Goal: Transaction & Acquisition: Book appointment/travel/reservation

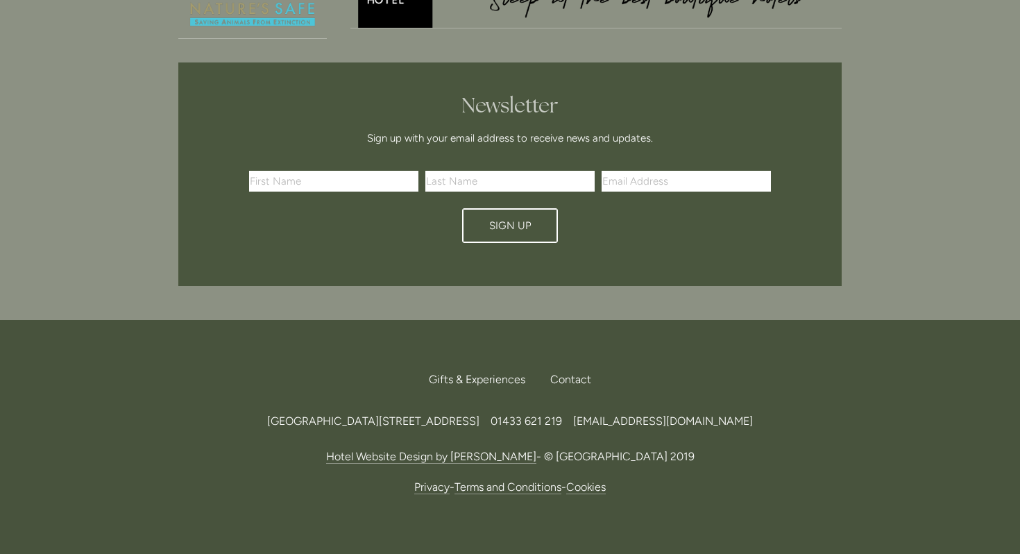
scroll to position [3904, 0]
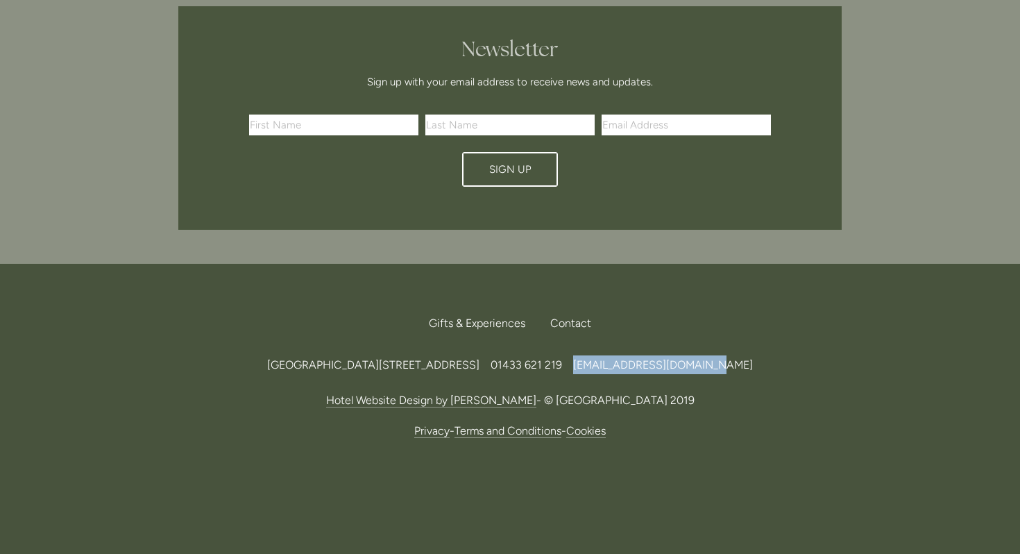
drag, startPoint x: 688, startPoint y: 366, endPoint x: 818, endPoint y: 365, distance: 129.8
click at [818, 365] on div "Losehill House Hotel & Spa, Losehill Lane, Edale Road, S33 6AF, United Kingdom …" at bounding box center [509, 364] width 663 height 19
copy span "[EMAIL_ADDRESS][DOMAIN_NAME]"
click at [674, 178] on div "First Name Last Name Email Address Sign Up" at bounding box center [510, 150] width 602 height 97
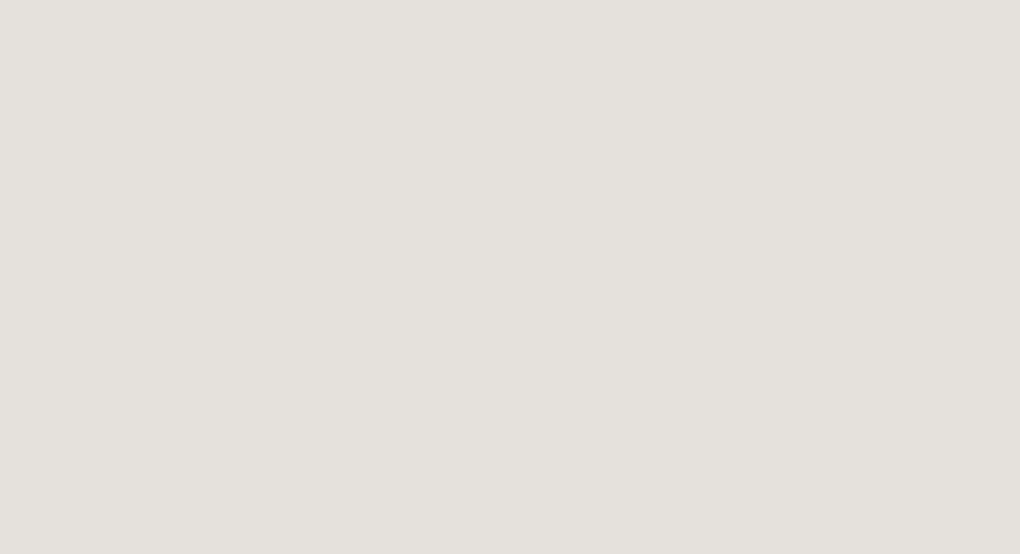
scroll to position [0, 0]
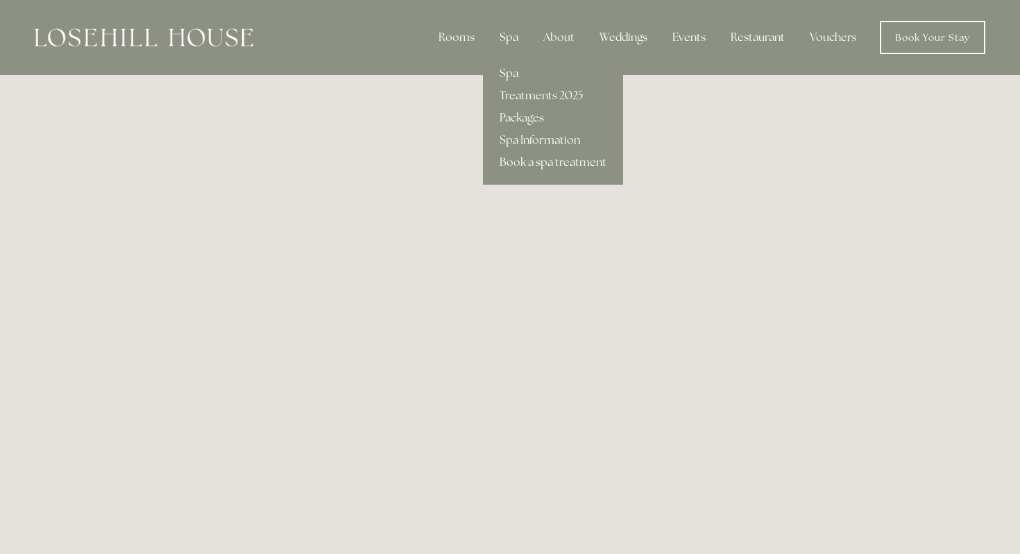
click at [520, 74] on link "Spa" at bounding box center [553, 73] width 140 height 22
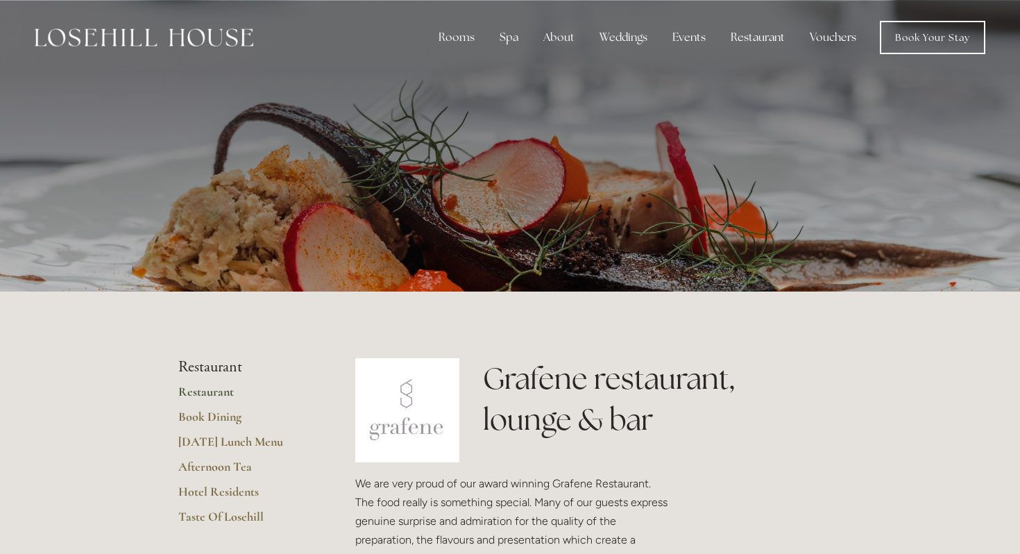
click at [212, 389] on link "Restaurant" at bounding box center [244, 396] width 133 height 25
click at [212, 421] on link "Book Dining" at bounding box center [244, 421] width 133 height 25
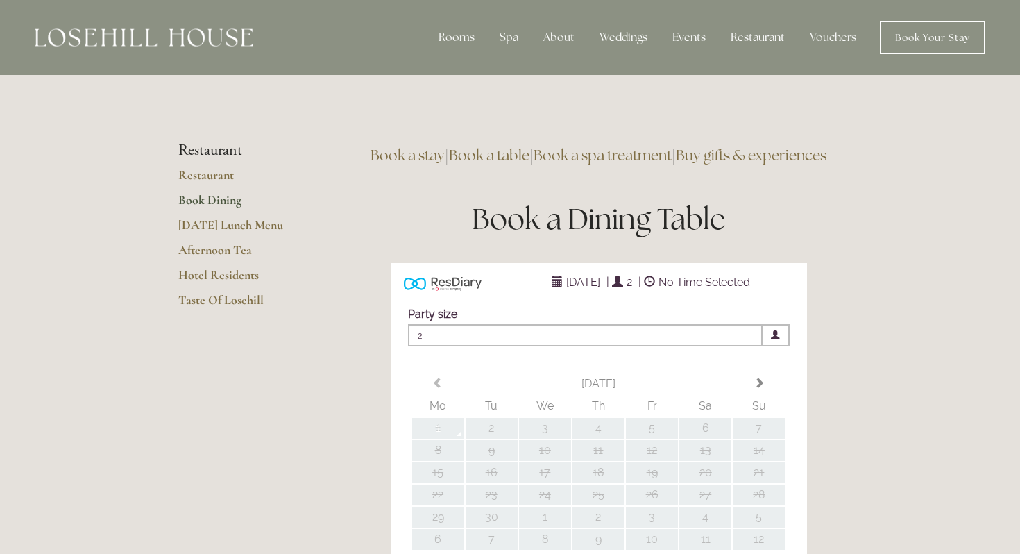
type input "Any Area"
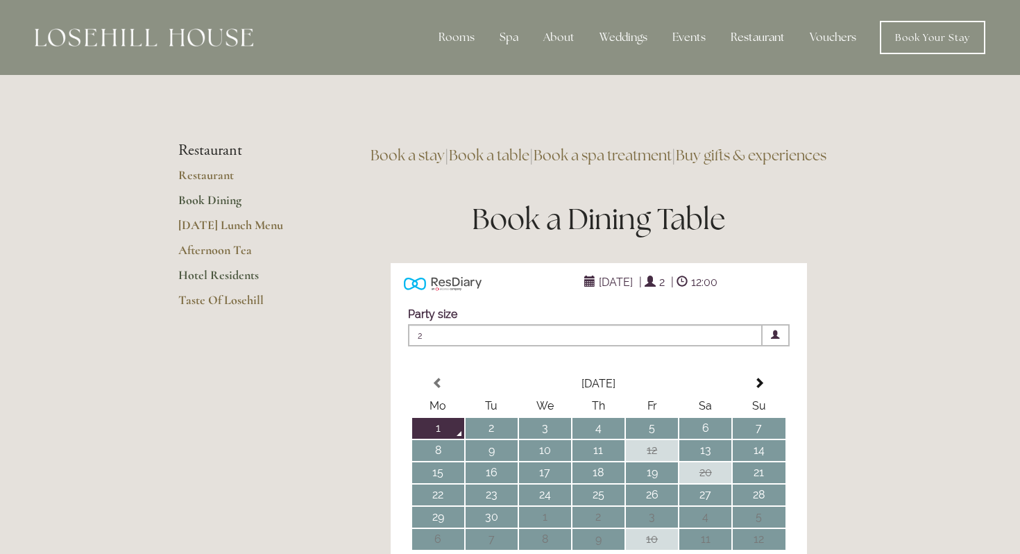
click at [225, 279] on link "Hotel Residents" at bounding box center [244, 279] width 133 height 25
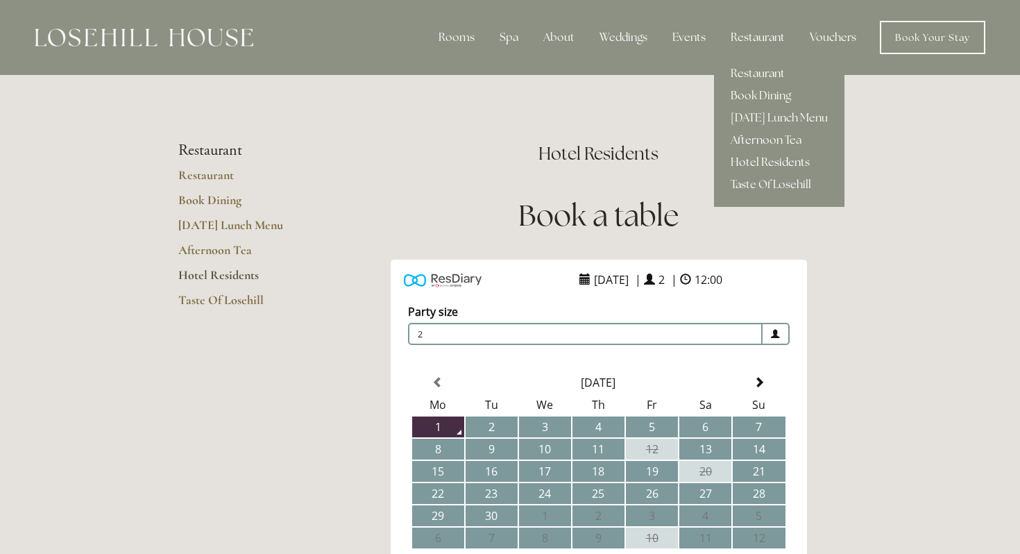
click at [754, 146] on link "Afternoon Tea" at bounding box center [779, 140] width 130 height 22
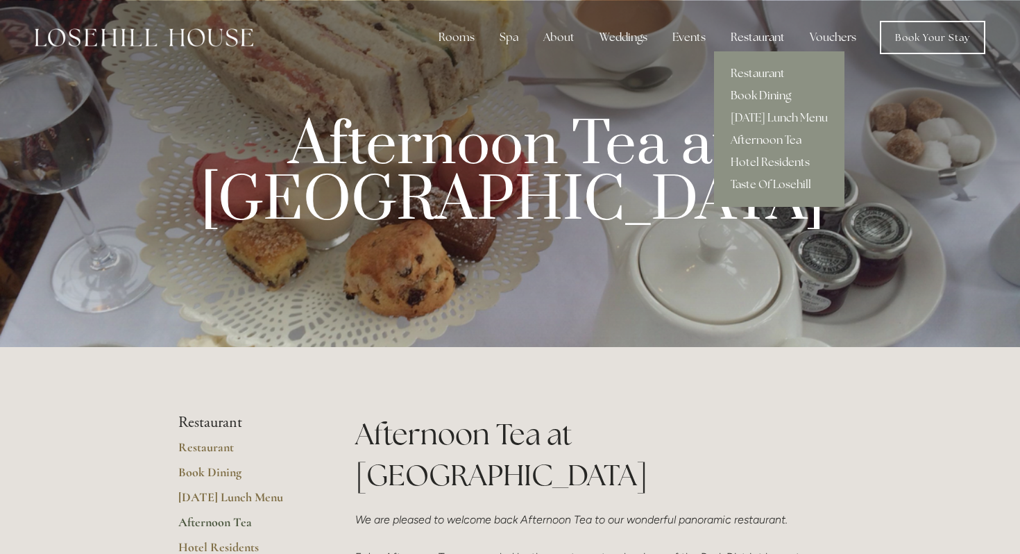
click at [758, 89] on link "Book Dining" at bounding box center [779, 96] width 130 height 22
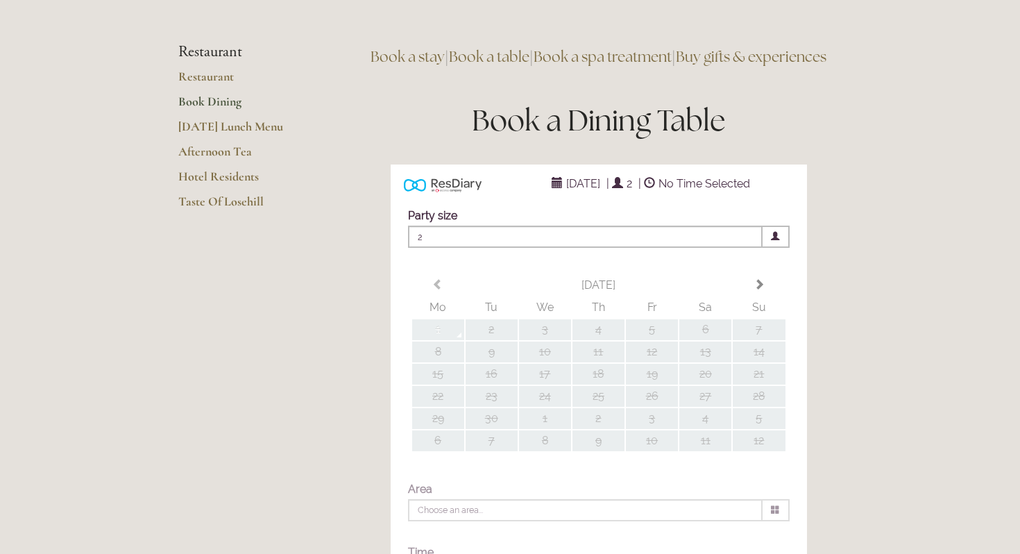
type input "Any Area"
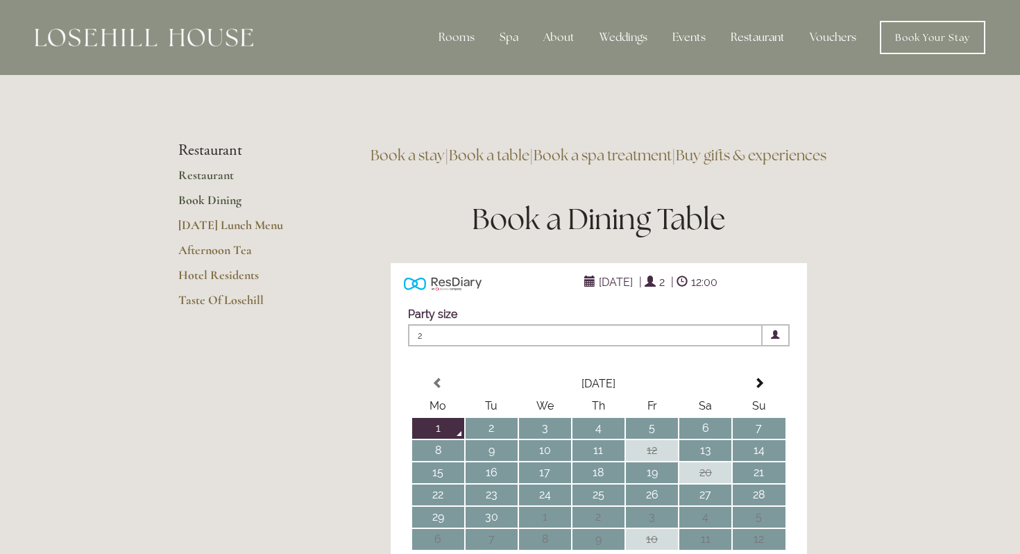
click at [218, 173] on link "Restaurant" at bounding box center [244, 179] width 133 height 25
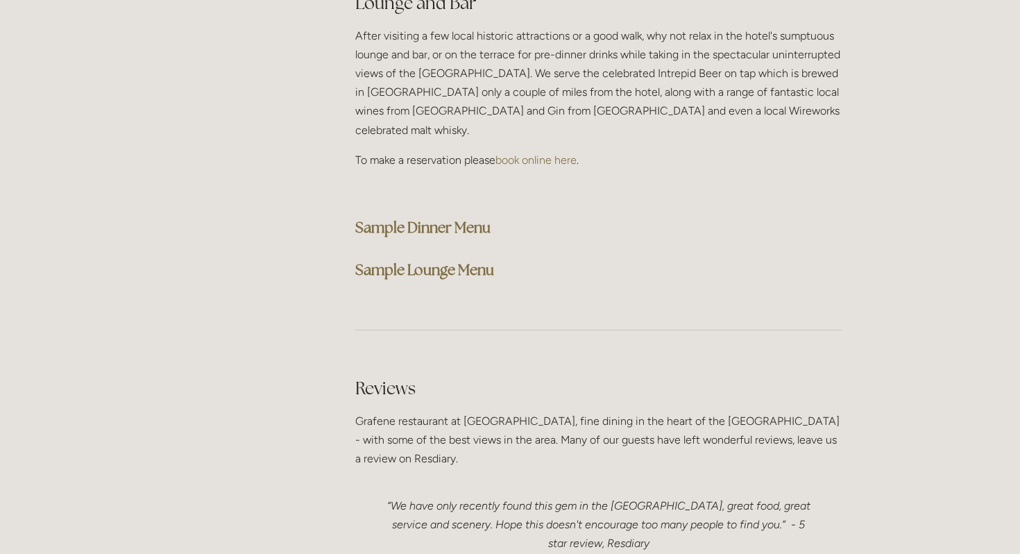
scroll to position [3529, 0]
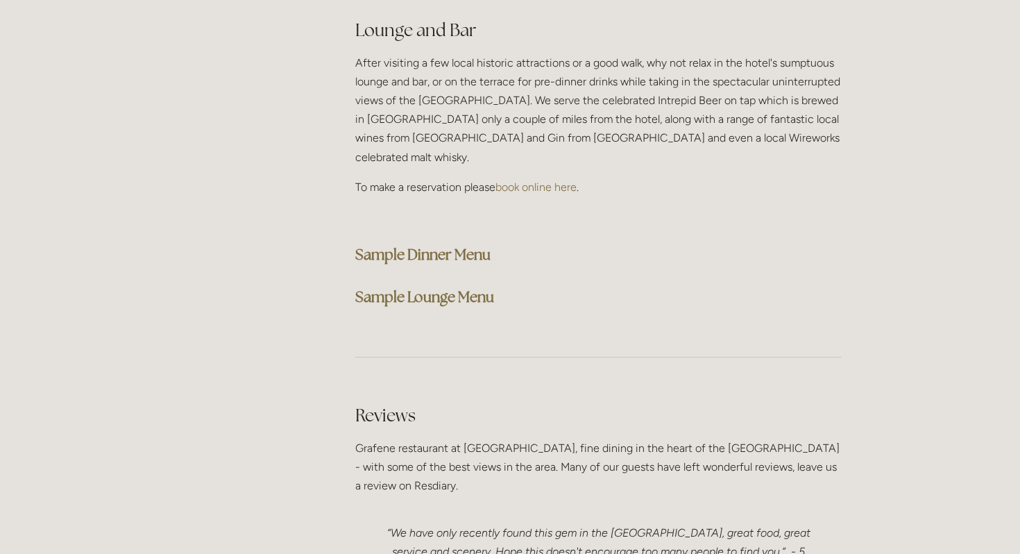
click at [414, 245] on strong "Sample Dinner Menu" at bounding box center [422, 254] width 135 height 19
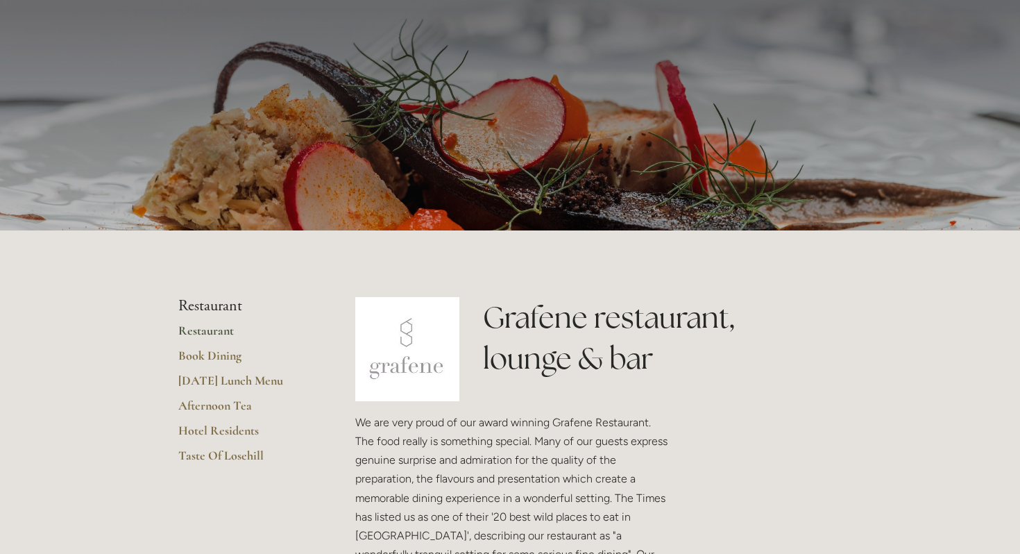
scroll to position [0, 0]
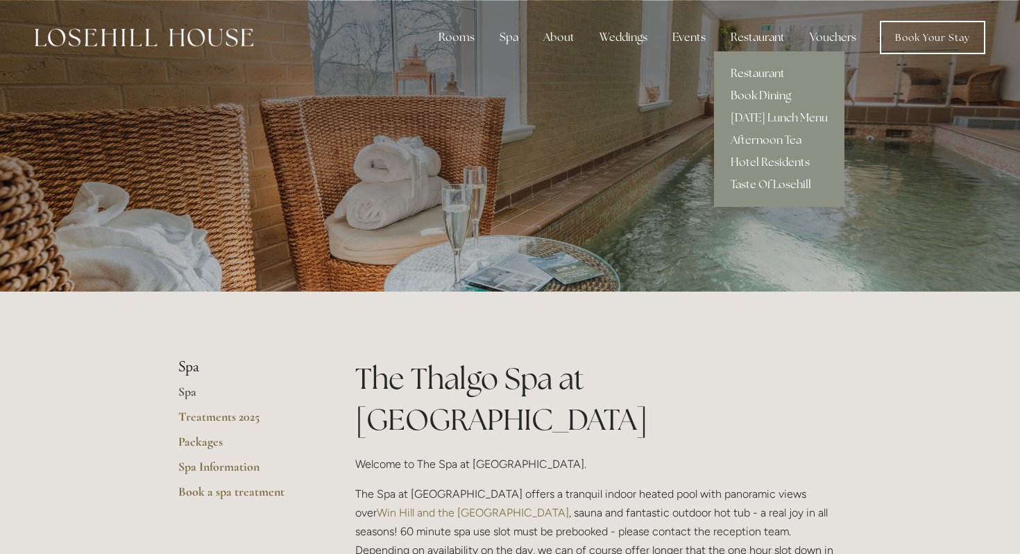
click at [755, 94] on link "Book Dining" at bounding box center [779, 96] width 130 height 22
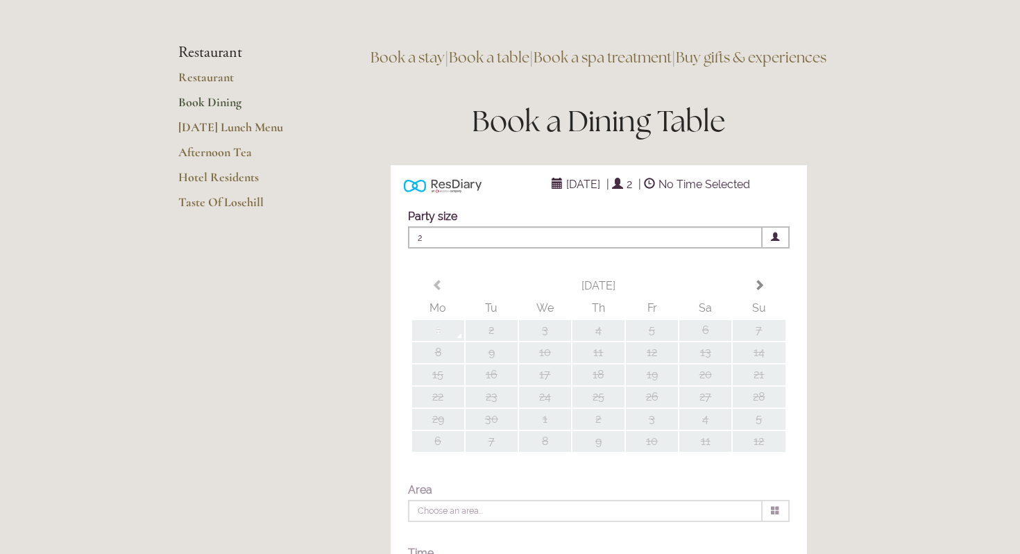
scroll to position [148, 0]
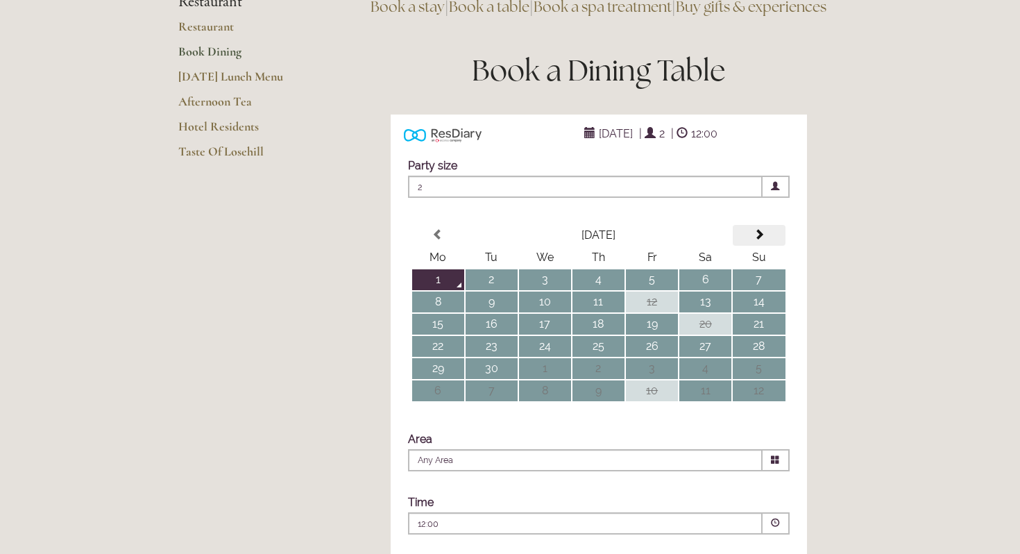
click at [764, 240] on span at bounding box center [759, 234] width 11 height 11
click at [764, 256] on div "Party size Adults 2 1 2 3 4 5 6 Children 0 0 1 2 3 4 5 6" at bounding box center [599, 352] width 416 height 414
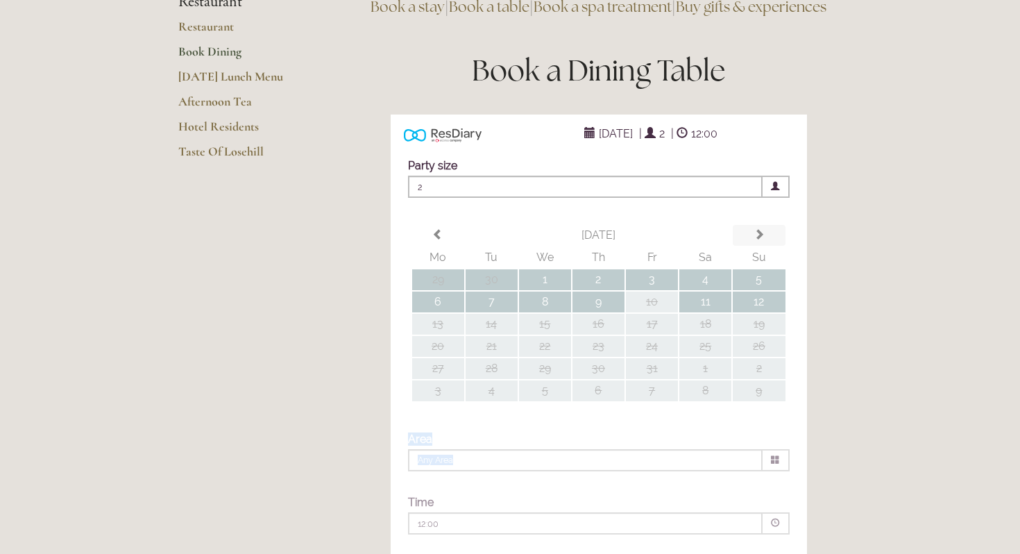
click at [764, 256] on div "Party size Adults 2 1 2 3 4 5 6 Children 0 0 1 2 3 4 5 6" at bounding box center [599, 352] width 416 height 414
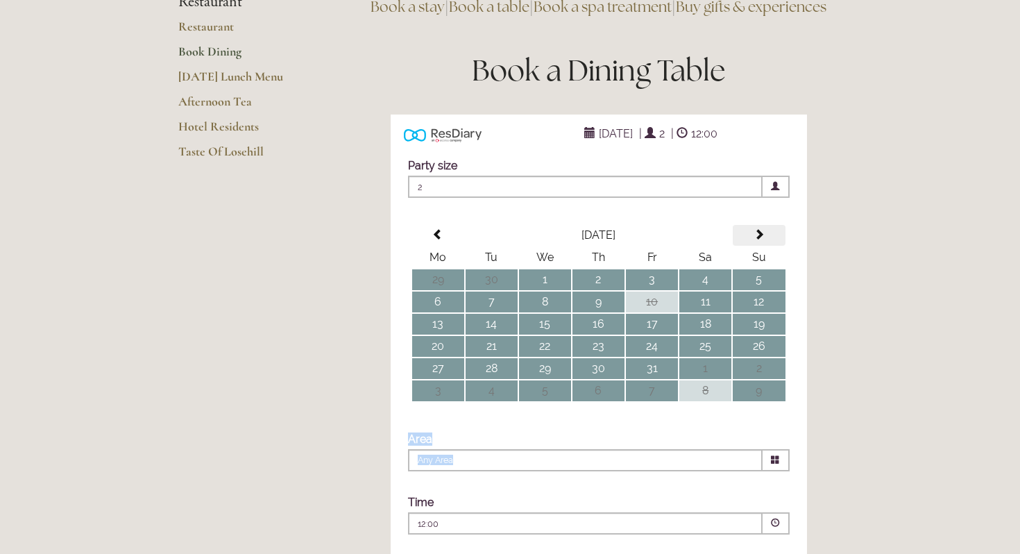
click at [763, 240] on span at bounding box center [759, 234] width 11 height 11
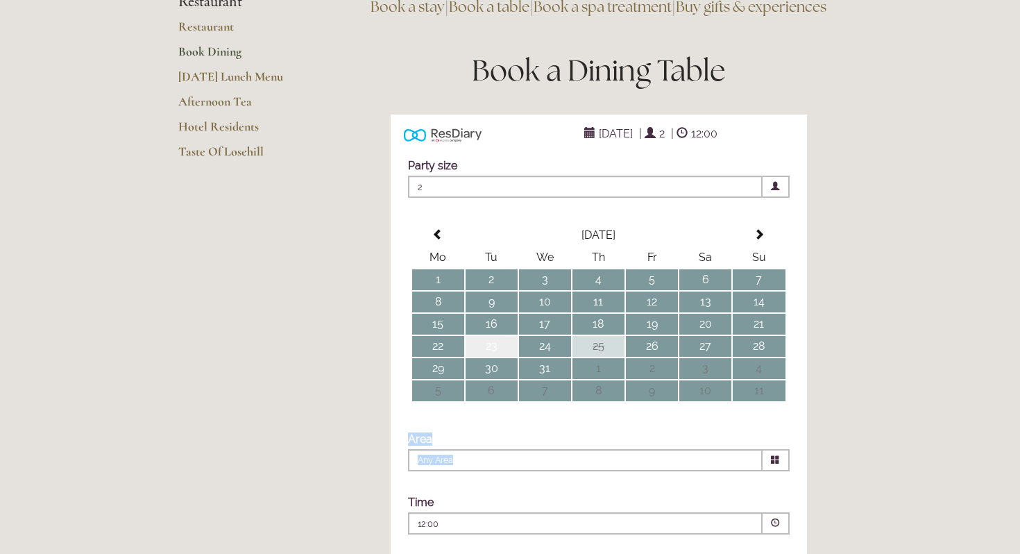
click at [500, 357] on td "23" at bounding box center [492, 346] width 52 height 21
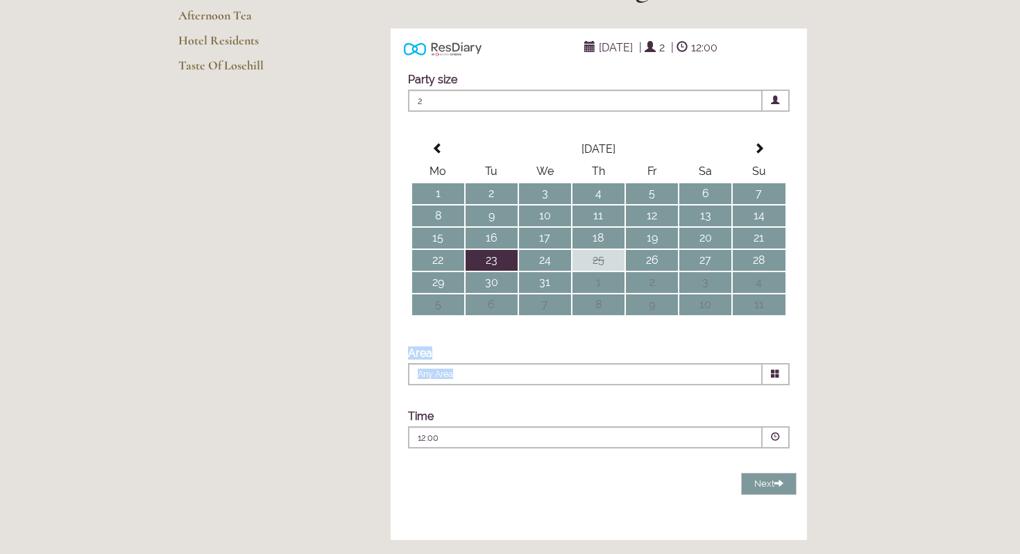
scroll to position [250, 0]
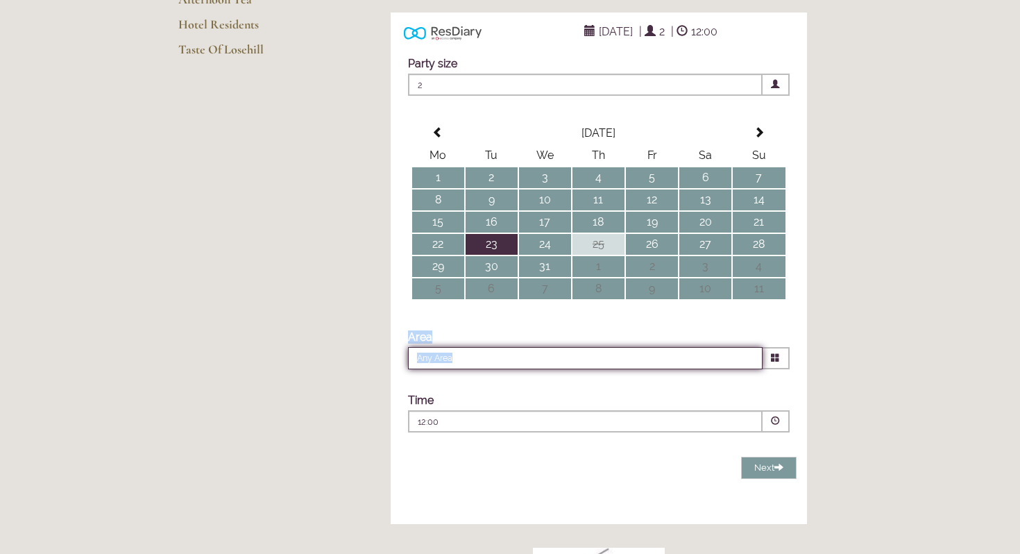
click at [452, 369] on input "Any Area" at bounding box center [585, 358] width 355 height 22
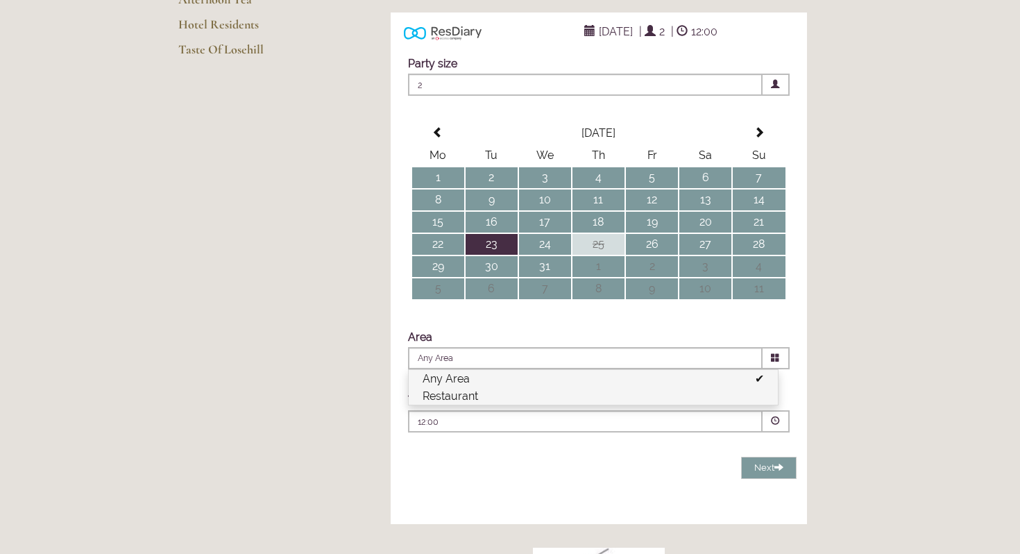
click at [503, 405] on li "Restaurant" at bounding box center [593, 395] width 369 height 17
type input "Restaurant"
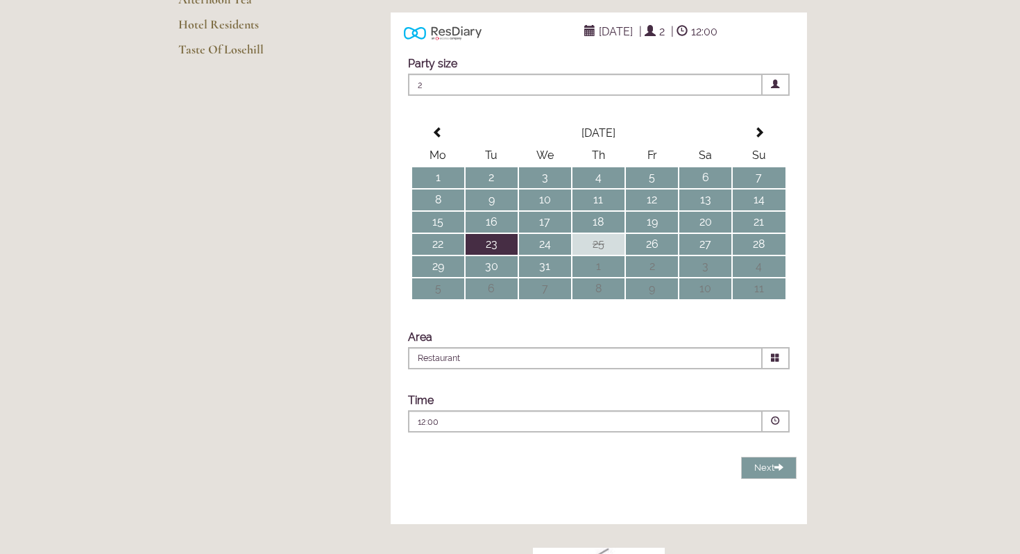
click at [689, 434] on div "12:00 Combined Shape Join Standby List" at bounding box center [585, 425] width 335 height 19
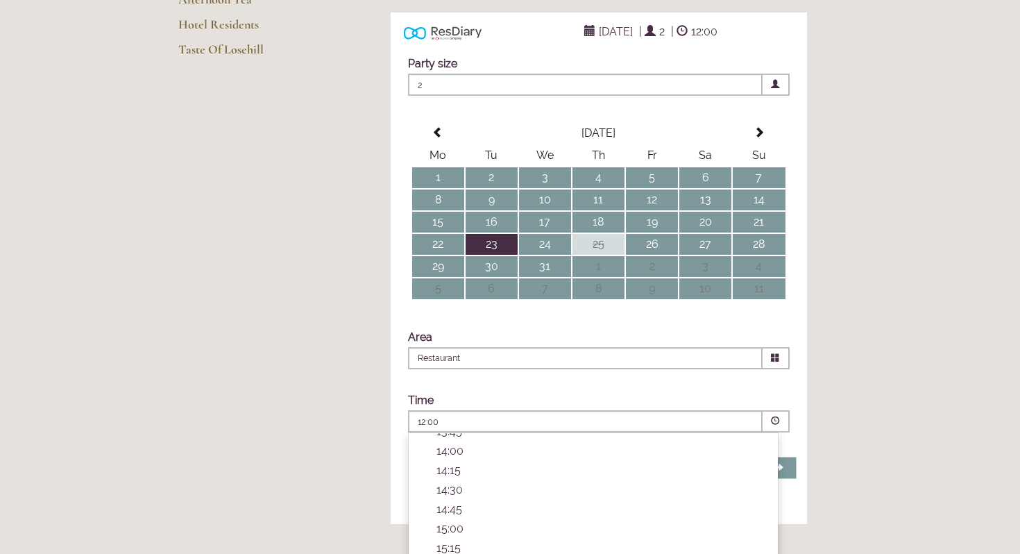
scroll to position [346, 0]
click at [595, 510] on li "15:15 Combined Shape Join Standby List" at bounding box center [593, 500] width 369 height 19
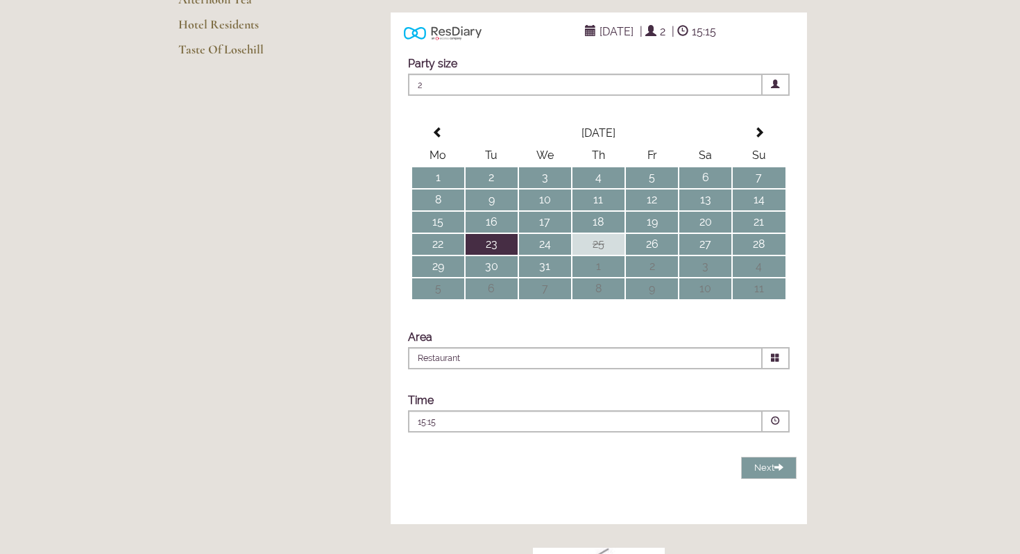
click at [377, 461] on div "ResDiary Widget [DATE] | 2 | 15:15 Choose a Venue" at bounding box center [598, 268] width 486 height 512
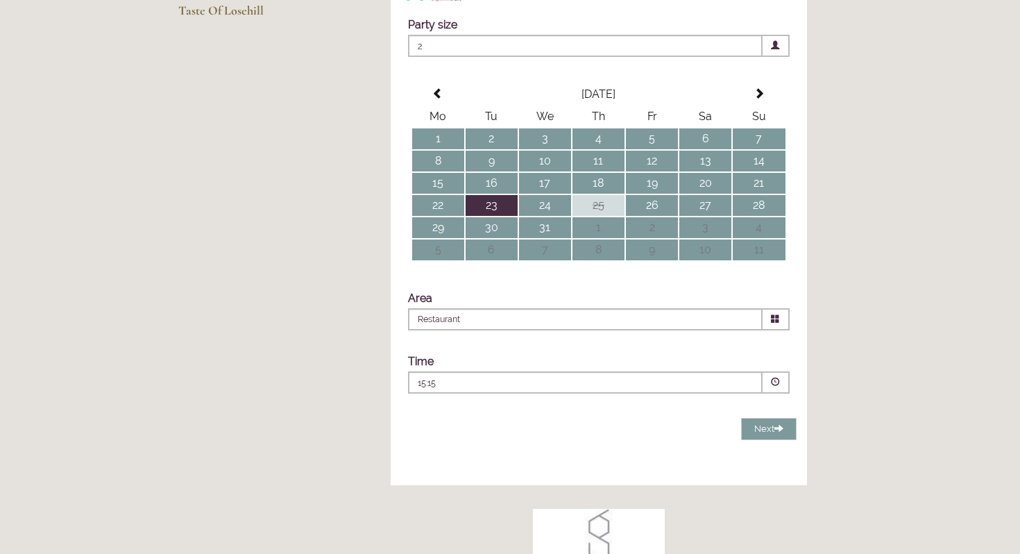
scroll to position [330, 0]
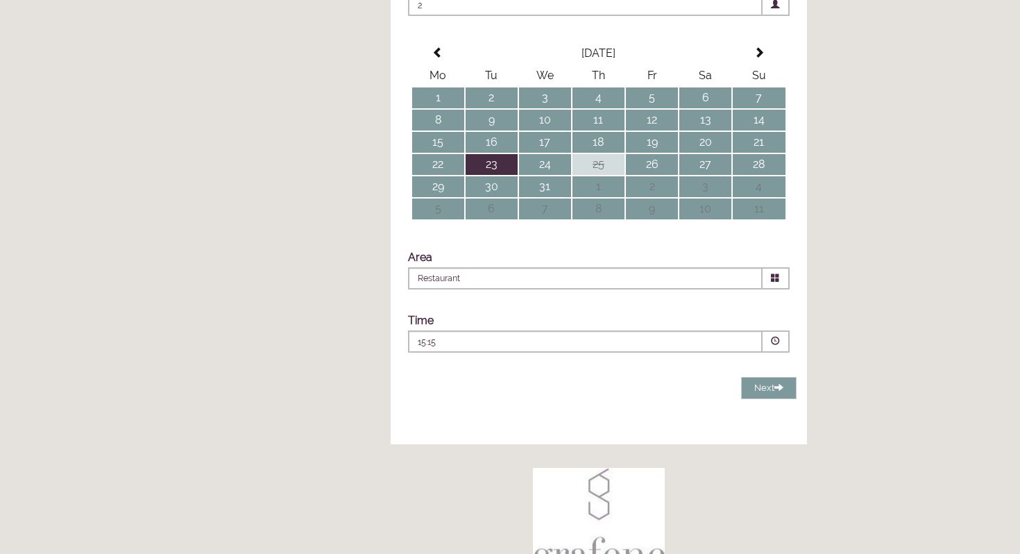
click at [762, 352] on div "15:15 Combined Shape Join Standby List" at bounding box center [585, 341] width 355 height 22
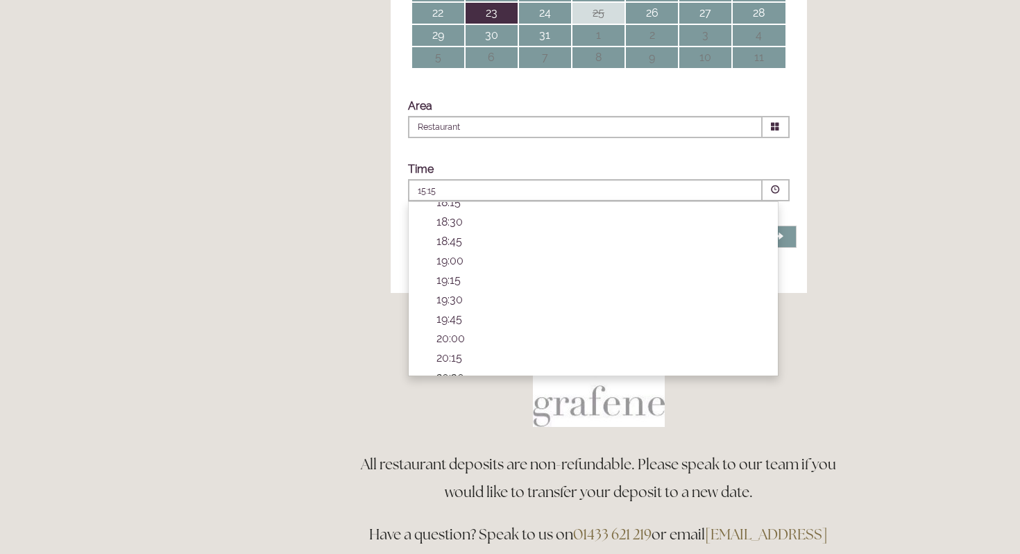
scroll to position [491, 0]
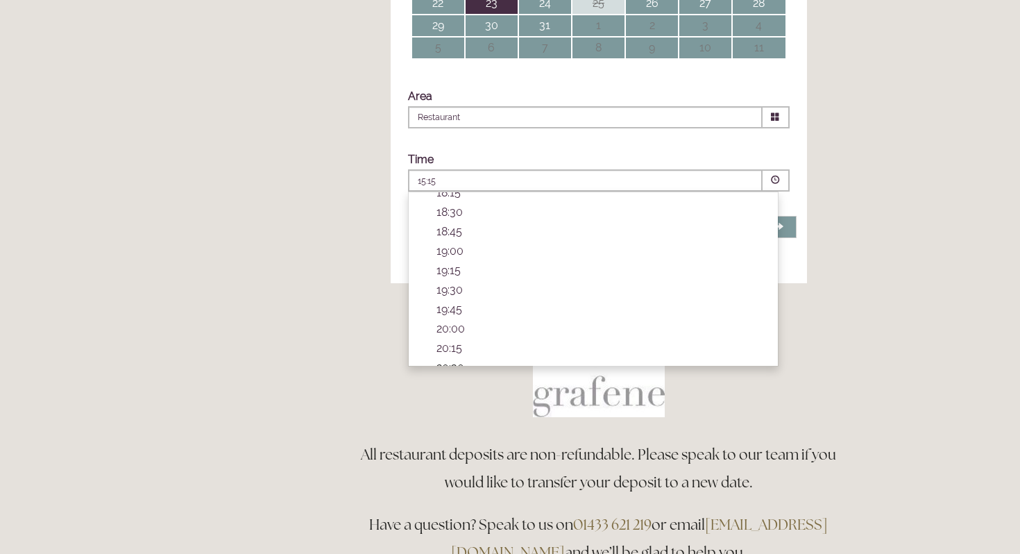
click at [450, 374] on p "20:30" at bounding box center [599, 367] width 327 height 13
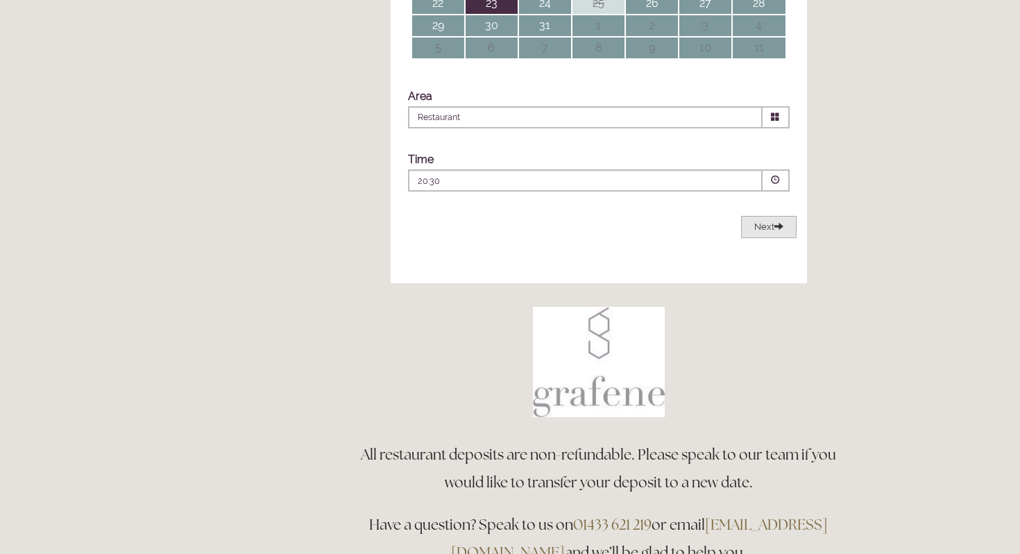
click at [754, 232] on span "Next" at bounding box center [768, 226] width 29 height 10
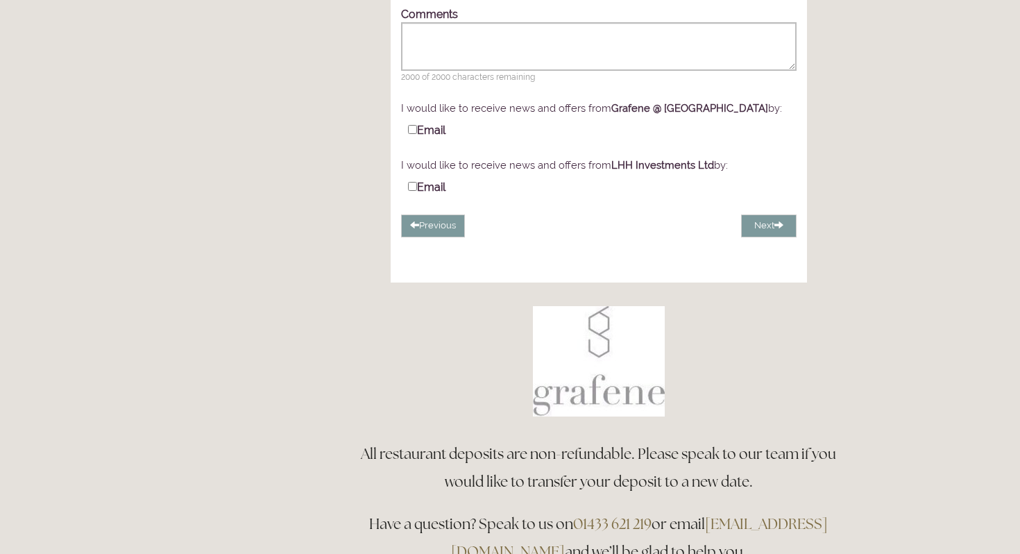
scroll to position [253, 0]
